Goal: Information Seeking & Learning: Find specific fact

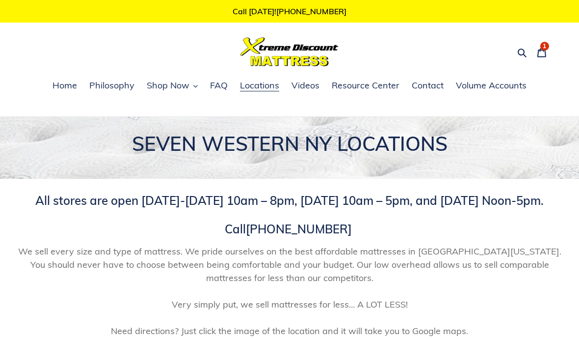
click at [518, 52] on button "Search" at bounding box center [523, 52] width 17 height 14
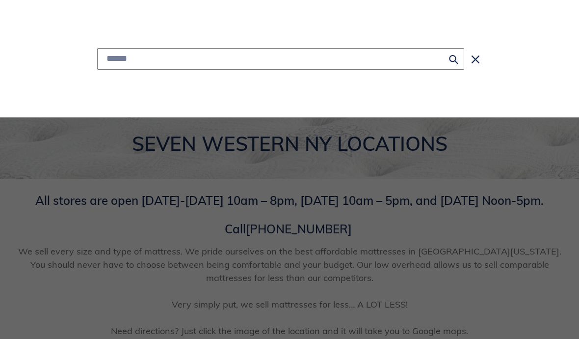
click at [146, 60] on input "Search" at bounding box center [280, 59] width 367 height 22
type input "**********"
click at [281, 83] on button "Search for “do you deliver”" at bounding box center [281, 83] width 366 height 27
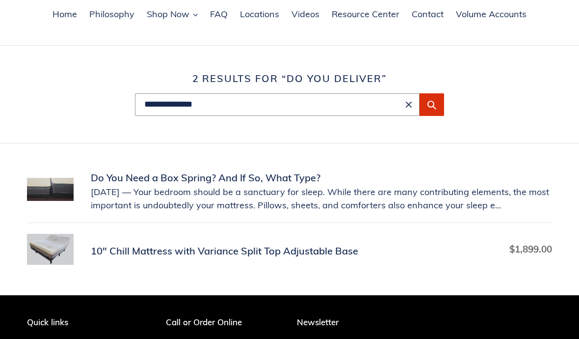
scroll to position [39, 0]
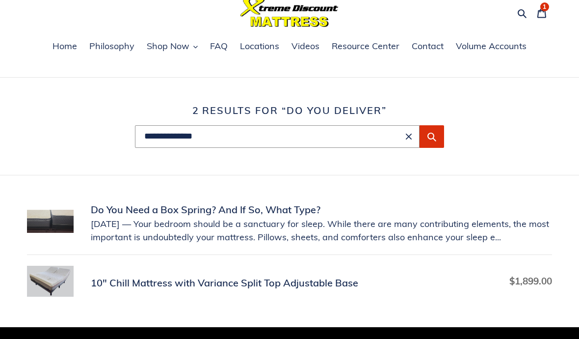
click at [548, 7] on div "1 item" at bounding box center [545, 6] width 9 height 9
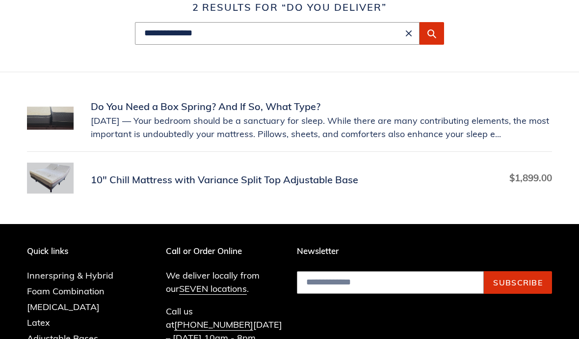
scroll to position [142, 0]
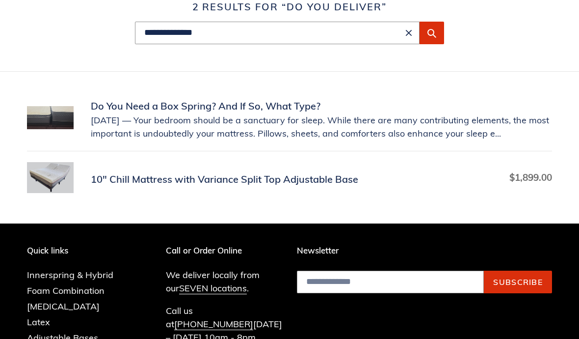
click at [219, 285] on link "SEVEN locations" at bounding box center [213, 289] width 68 height 12
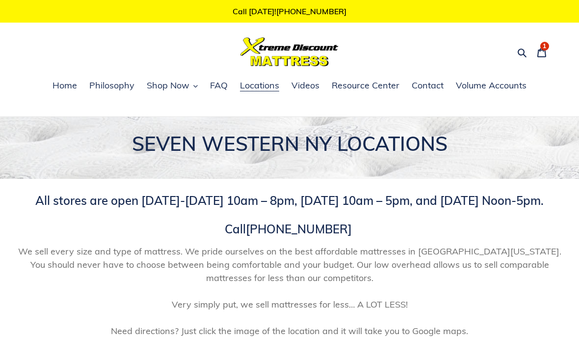
click at [519, 51] on button "Search" at bounding box center [523, 52] width 17 height 14
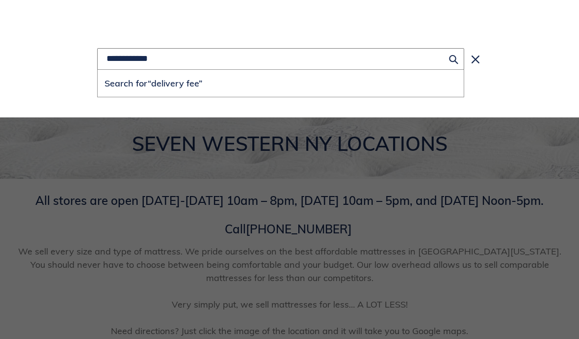
type input "**********"
click at [451, 52] on button "Submit" at bounding box center [453, 59] width 21 height 22
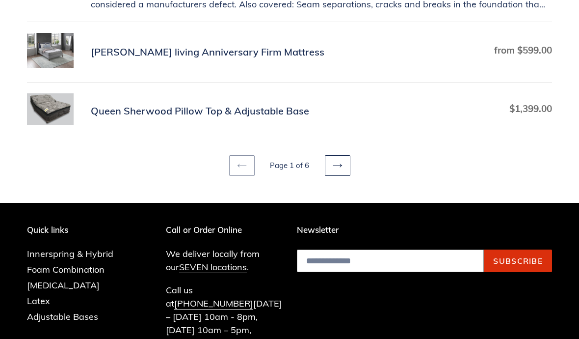
scroll to position [676, 0]
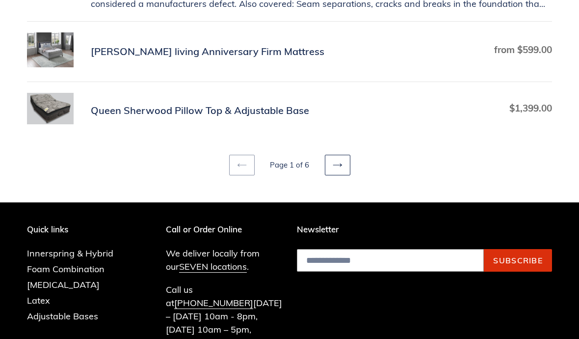
click at [342, 166] on icon at bounding box center [338, 165] width 10 height 10
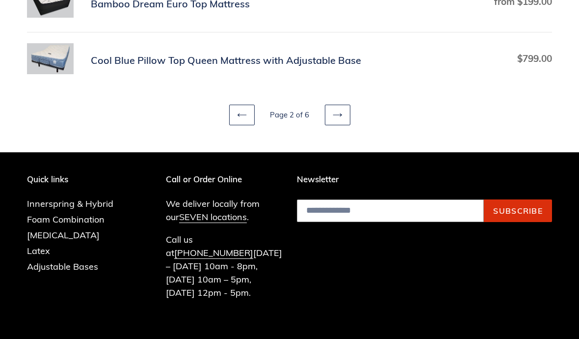
scroll to position [721, 0]
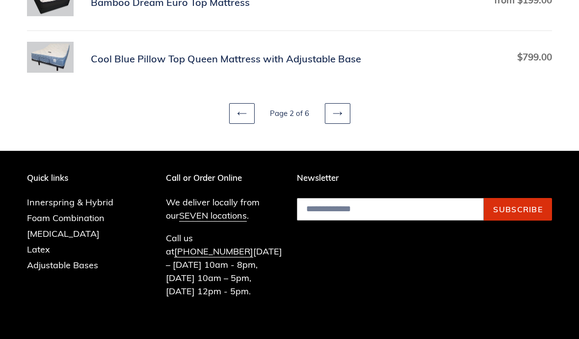
click at [345, 114] on link "Next page" at bounding box center [338, 114] width 26 height 21
